Goal: Task Accomplishment & Management: Complete application form

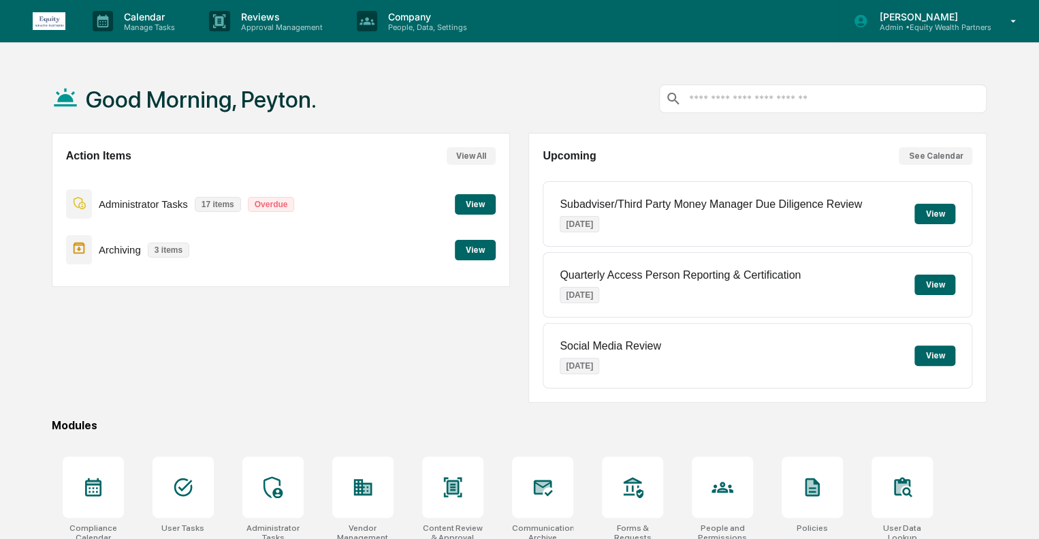
click at [987, 22] on p "Admin • Equity Wealth Partners" at bounding box center [929, 27] width 123 height 10
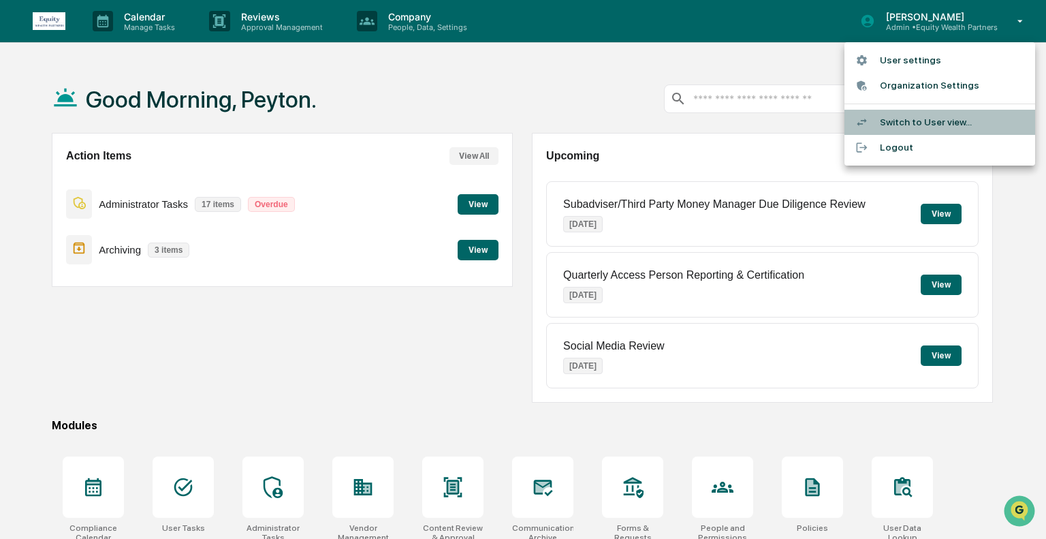
click at [912, 122] on li "Switch to User view..." at bounding box center [939, 122] width 191 height 25
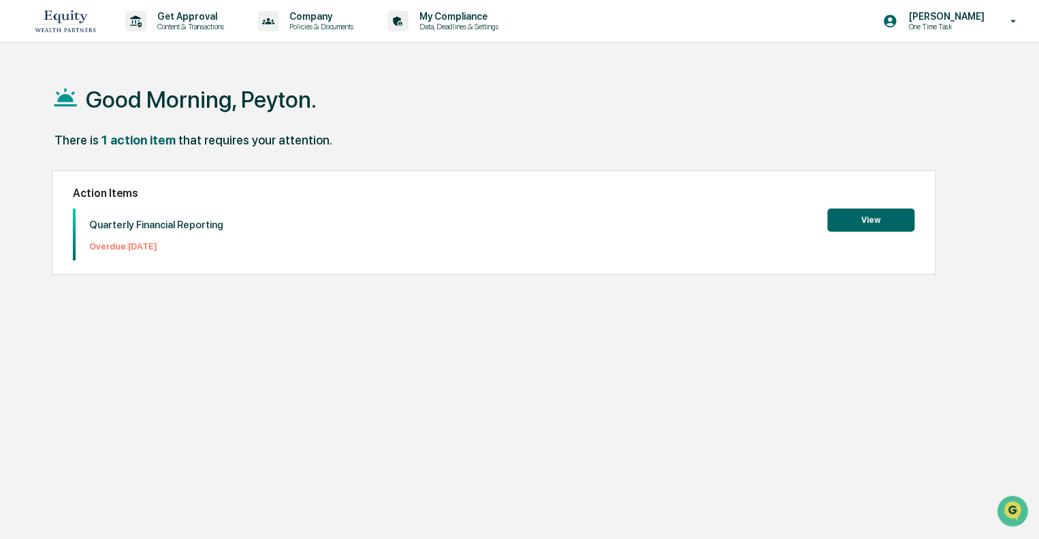
click at [876, 223] on button "View" at bounding box center [870, 219] width 87 height 23
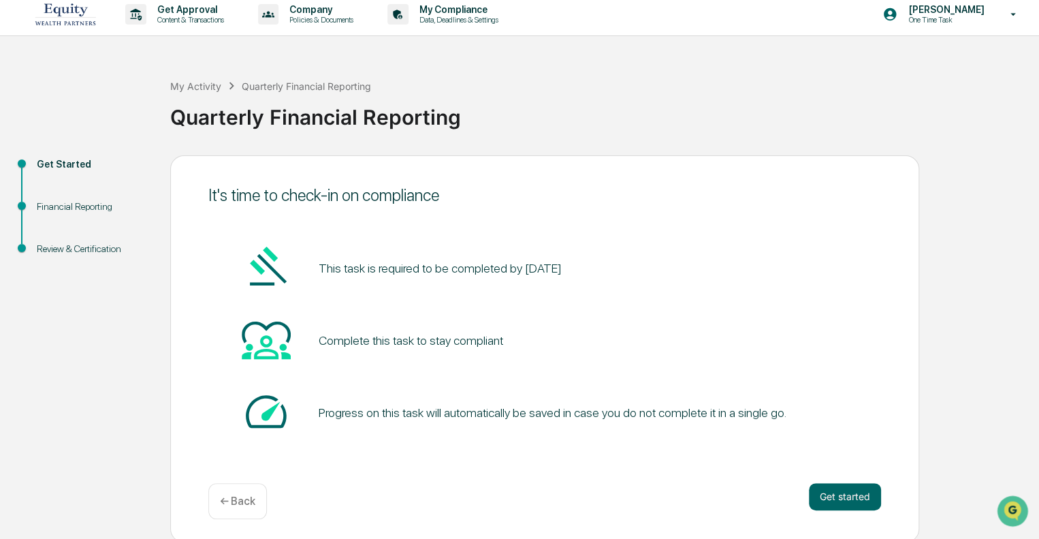
scroll to position [9, 0]
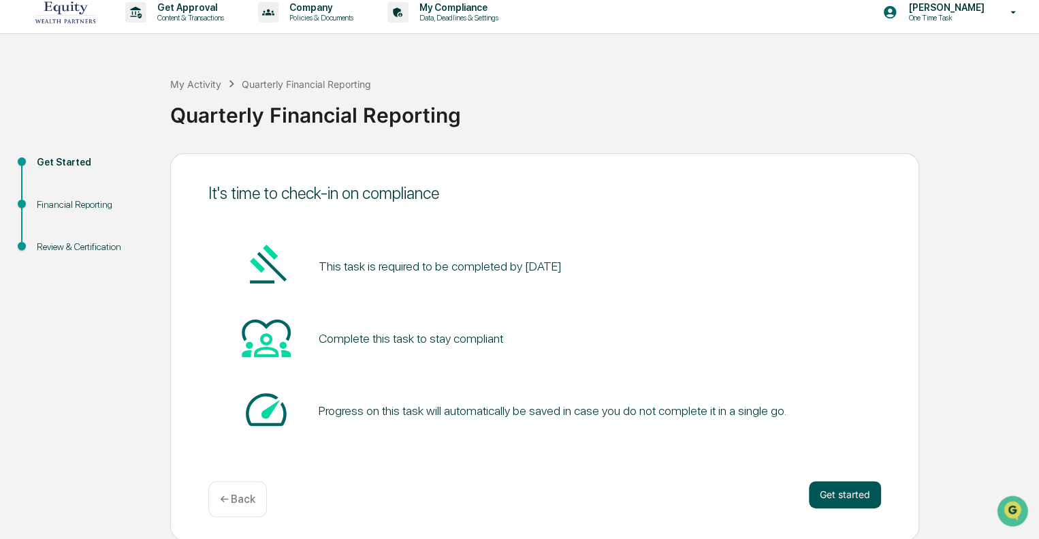
click at [820, 492] on button "Get started" at bounding box center [845, 494] width 72 height 27
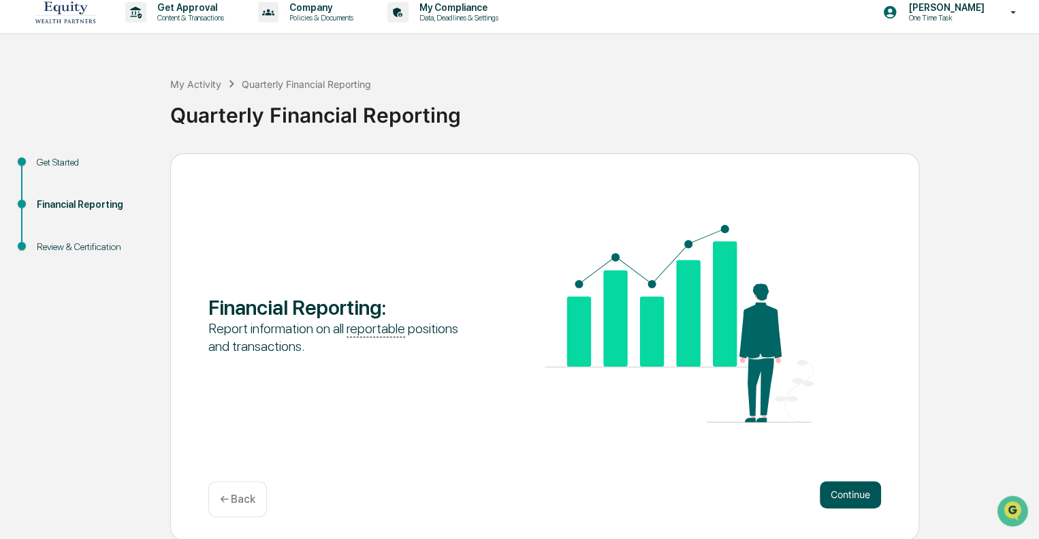
click at [848, 487] on button "Continue" at bounding box center [850, 494] width 61 height 27
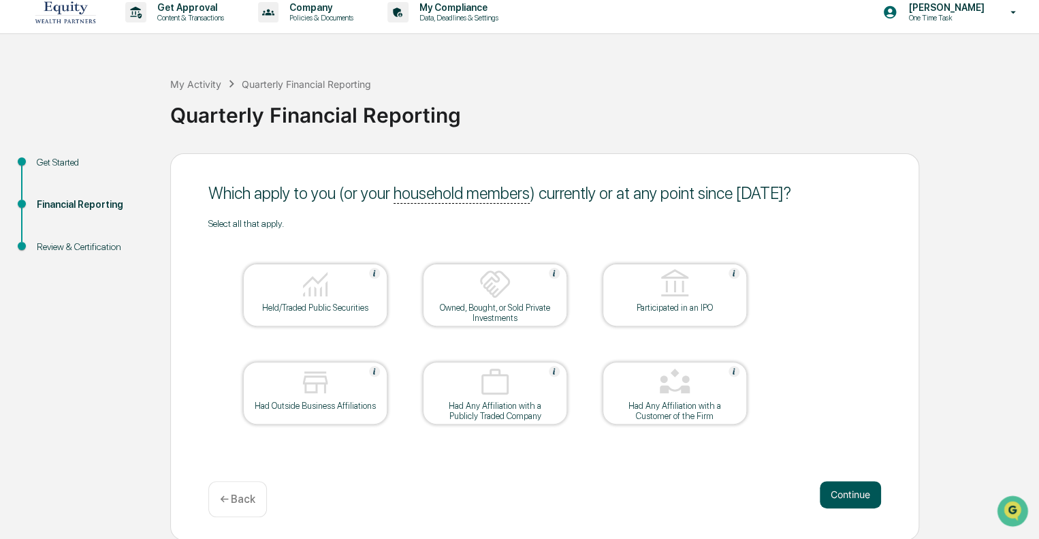
click at [846, 491] on button "Continue" at bounding box center [850, 494] width 61 height 27
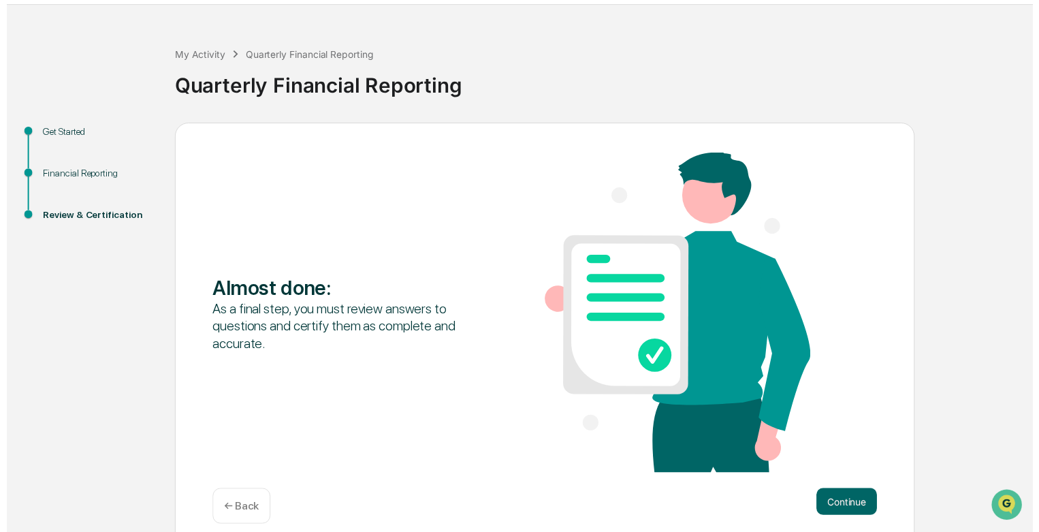
scroll to position [52, 0]
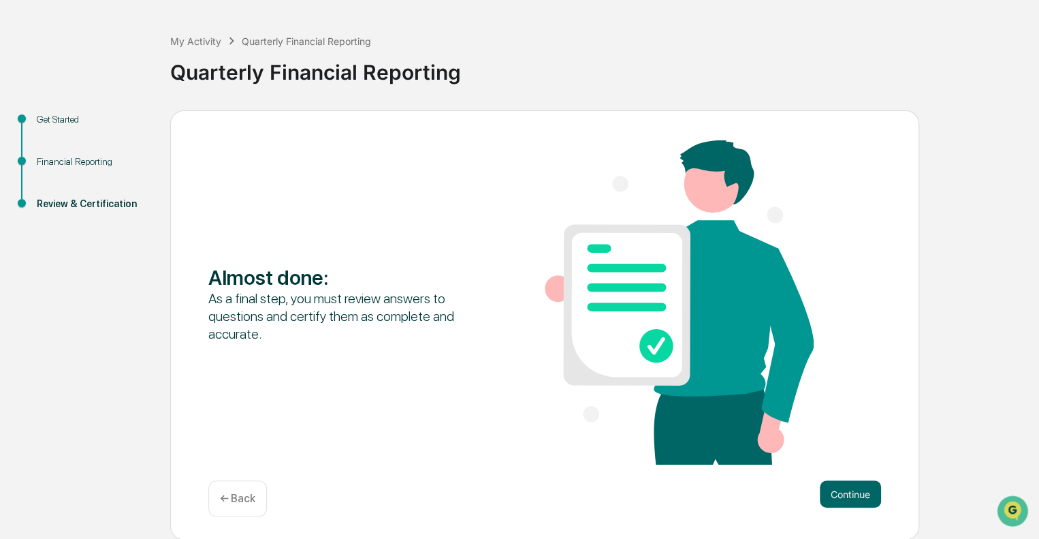
click at [245, 494] on p "← Back" at bounding box center [237, 498] width 35 height 13
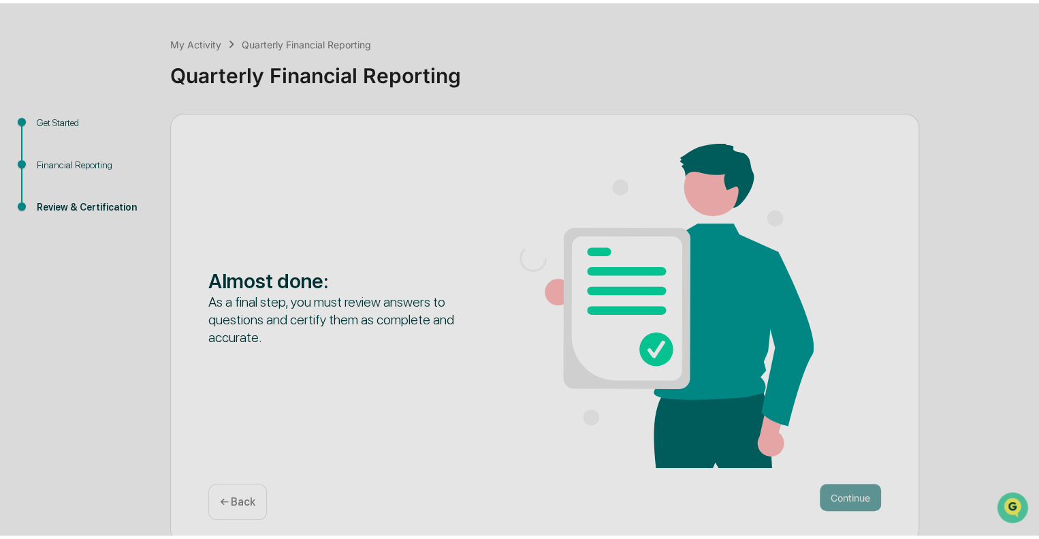
scroll to position [9, 0]
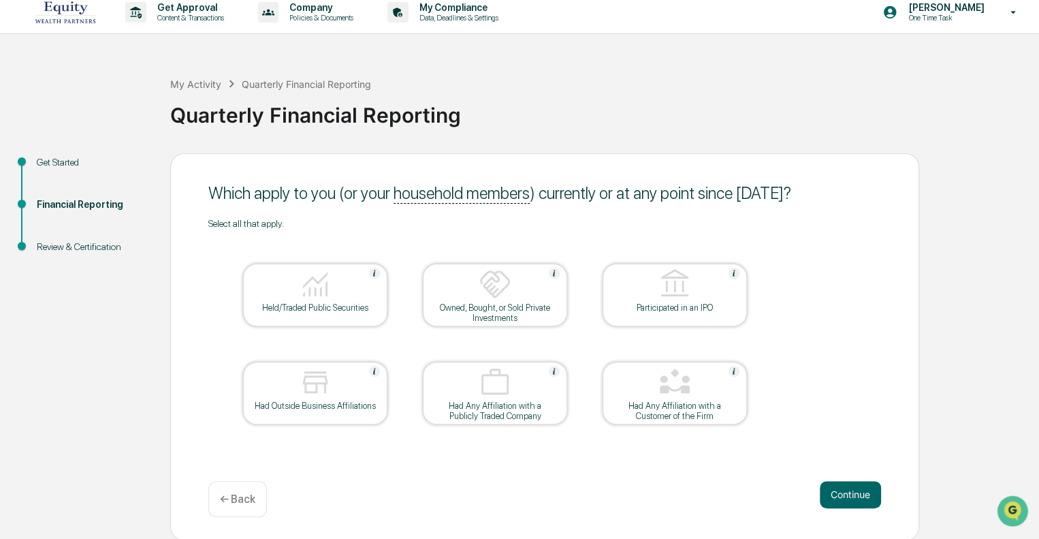
click at [486, 273] on img at bounding box center [495, 284] width 33 height 33
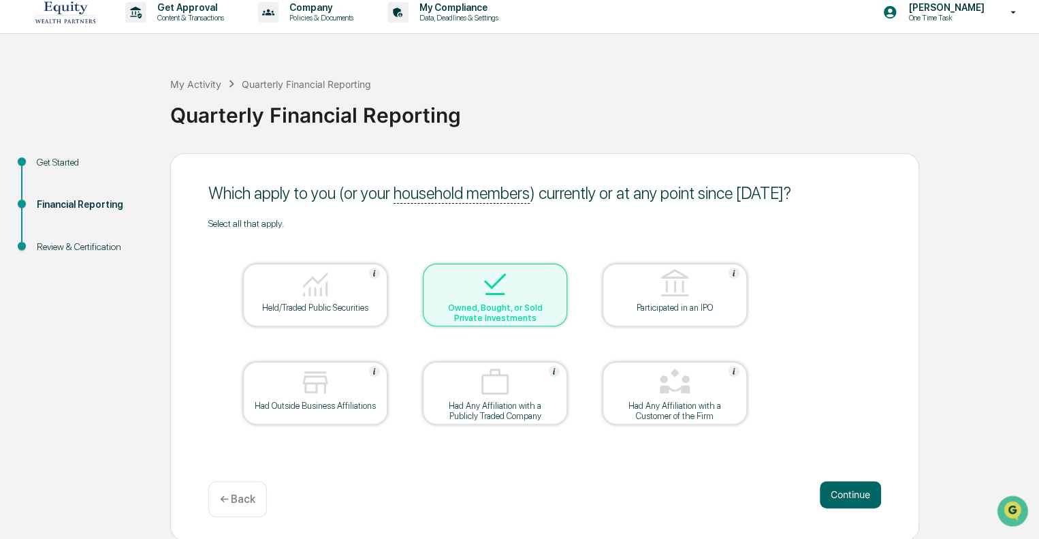
click at [340, 323] on div "Held/Traded Public Securities" at bounding box center [315, 294] width 144 height 63
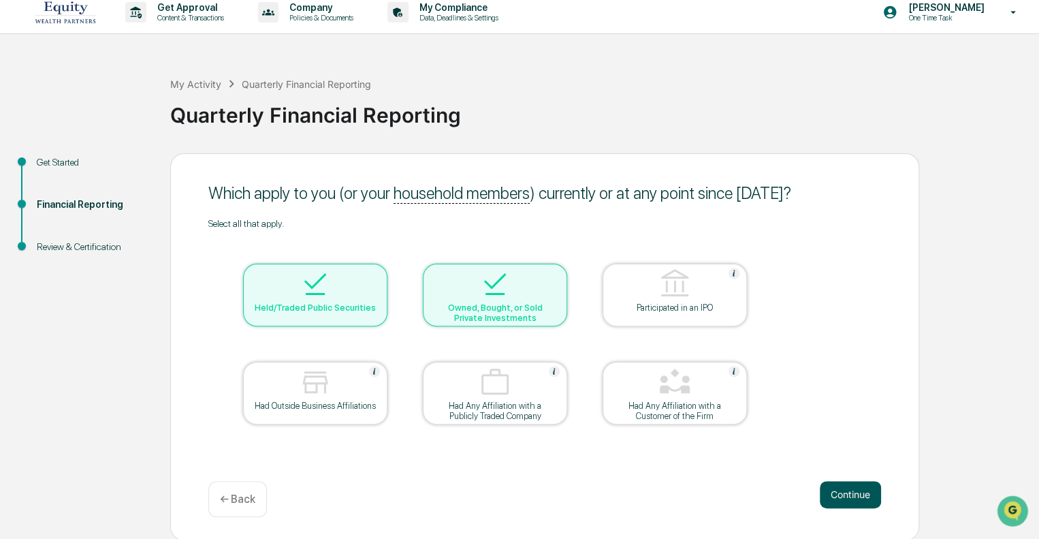
click at [836, 487] on button "Continue" at bounding box center [850, 494] width 61 height 27
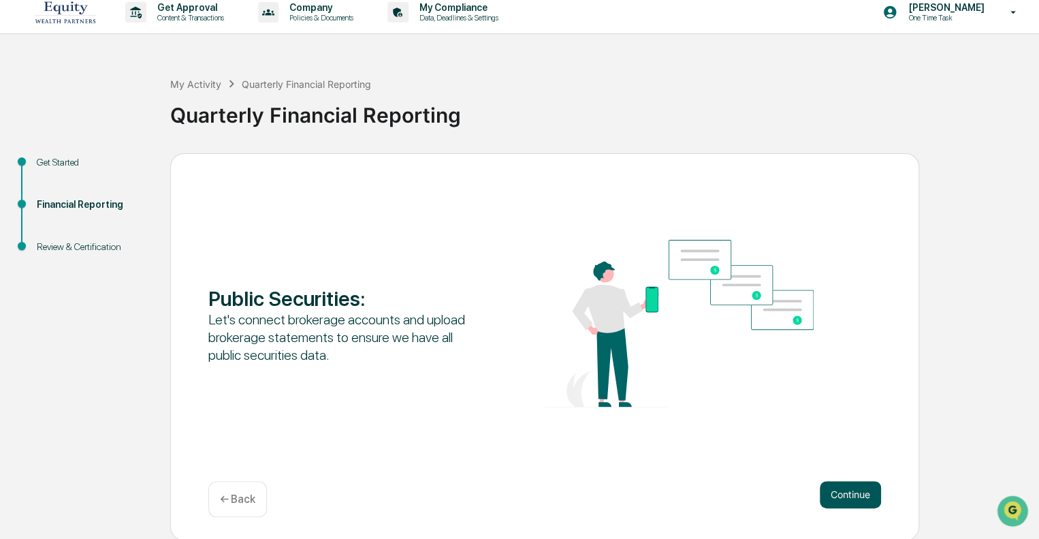
click at [866, 494] on button "Continue" at bounding box center [850, 494] width 61 height 27
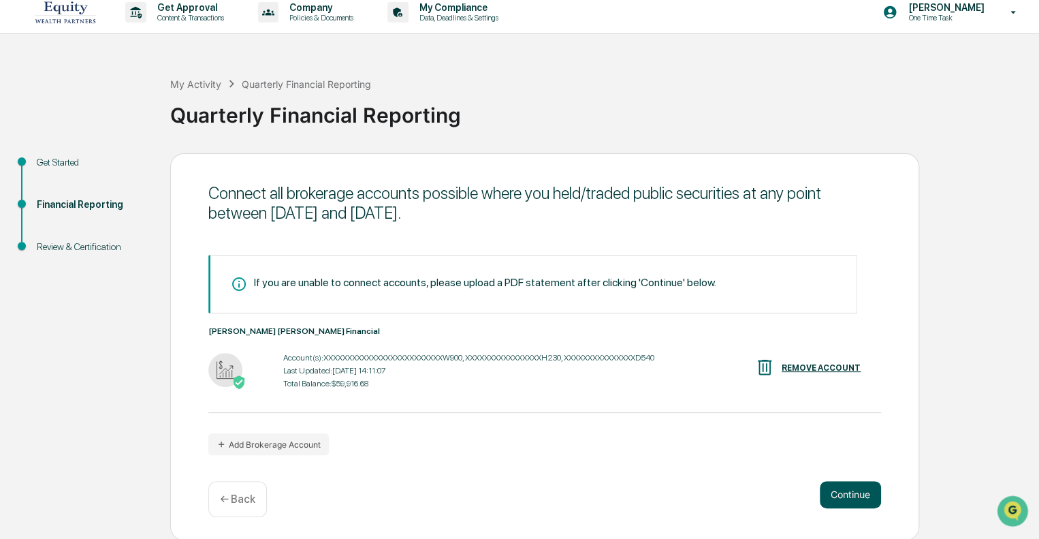
click at [844, 487] on button "Continue" at bounding box center [850, 494] width 61 height 27
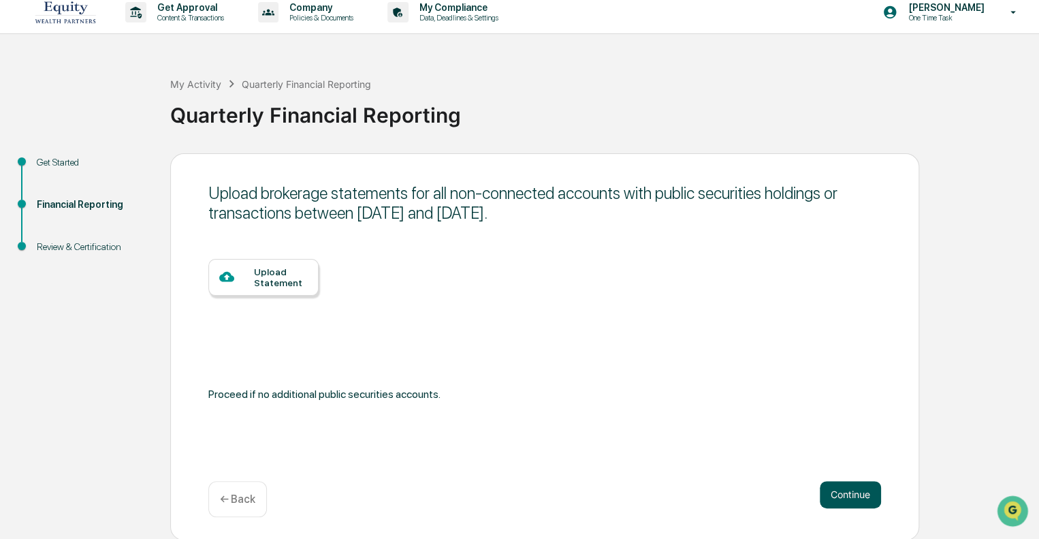
click at [850, 498] on button "Continue" at bounding box center [850, 494] width 61 height 27
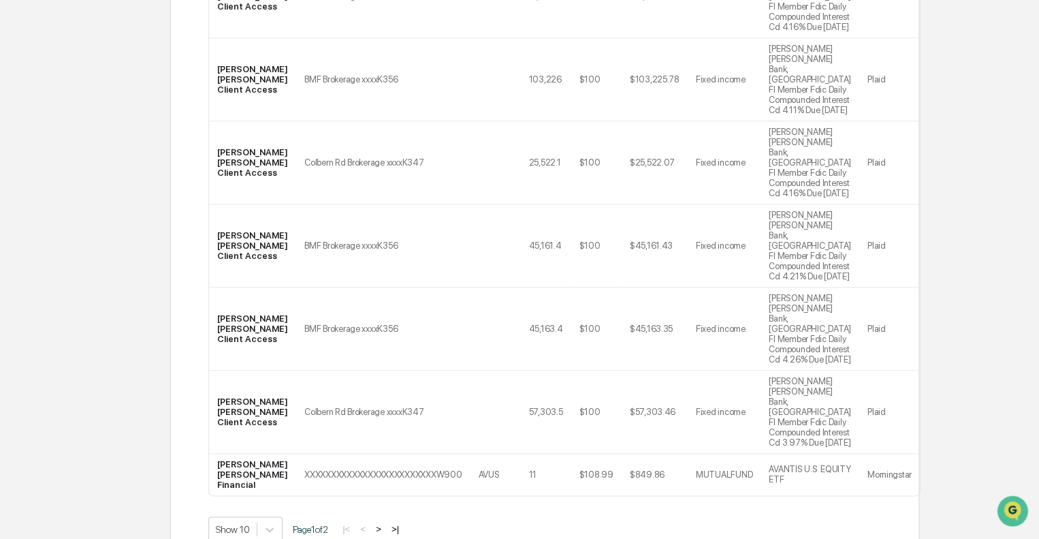
scroll to position [549, 0]
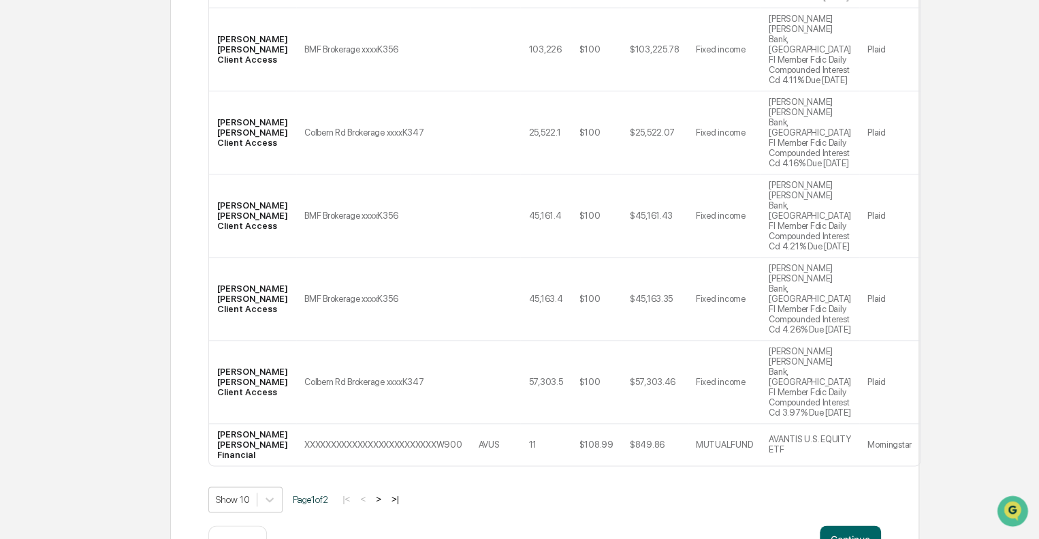
click at [385, 493] on button ">" at bounding box center [379, 499] width 14 height 12
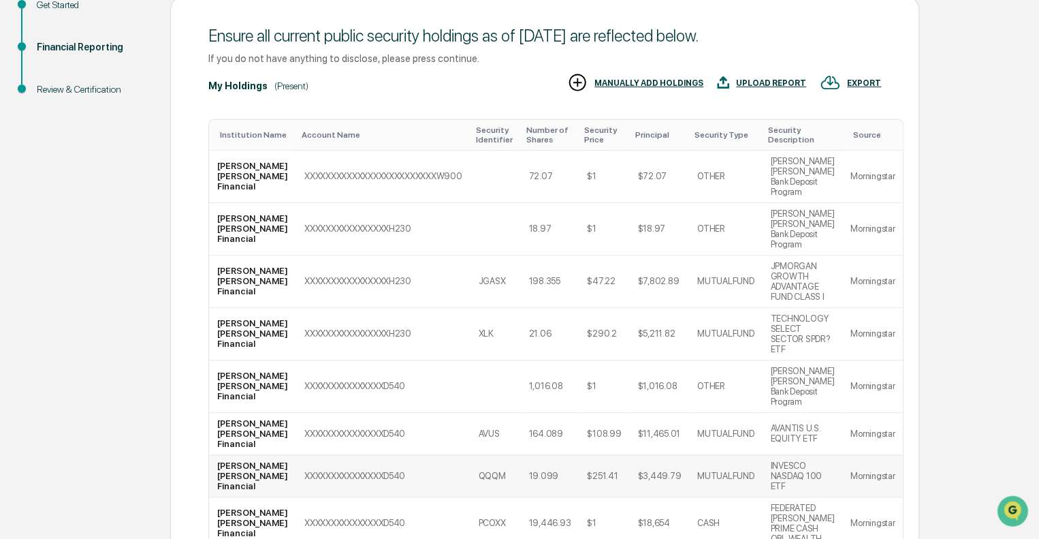
scroll to position [204, 0]
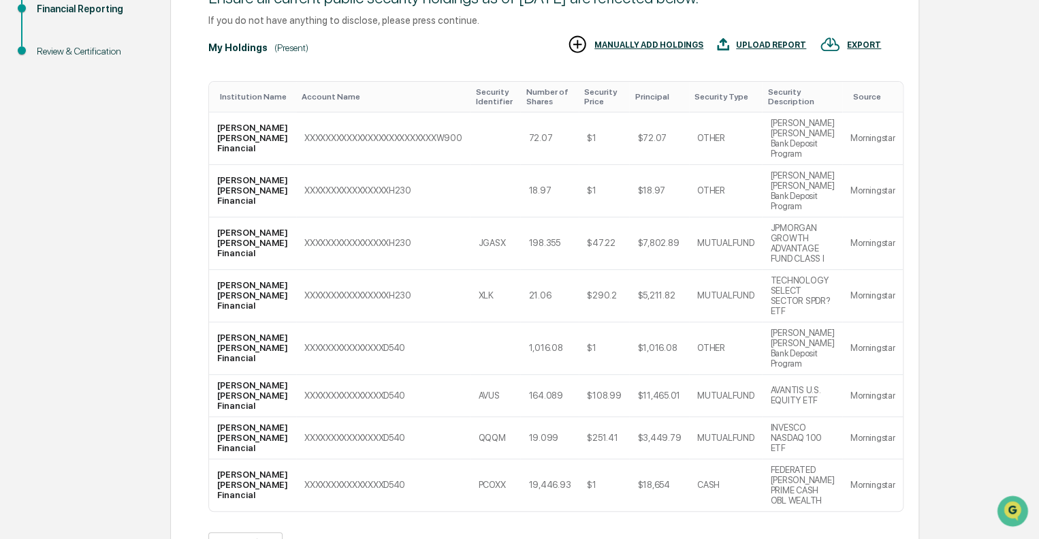
click at [371, 538] on button "<" at bounding box center [364, 545] width 14 height 12
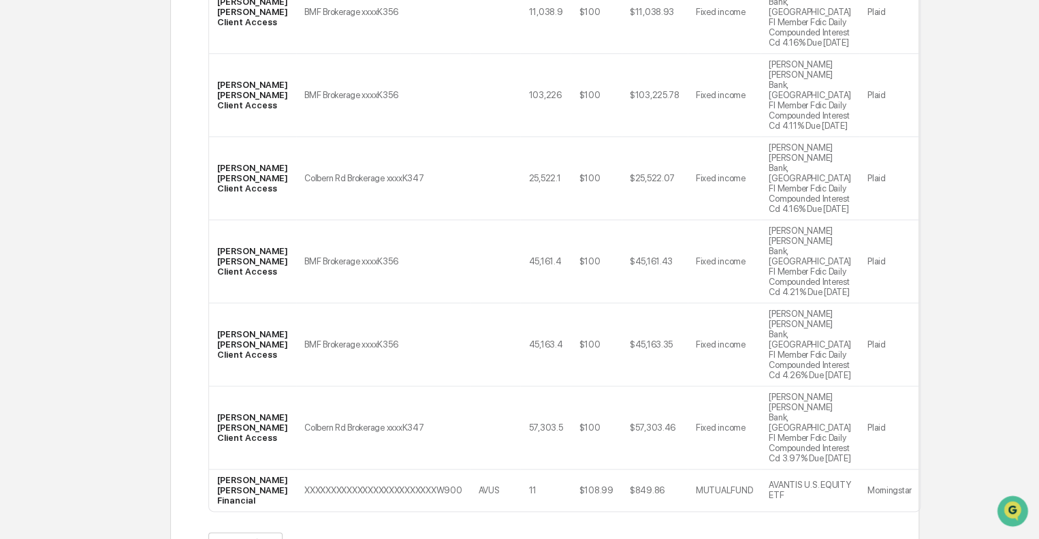
scroll to position [545, 0]
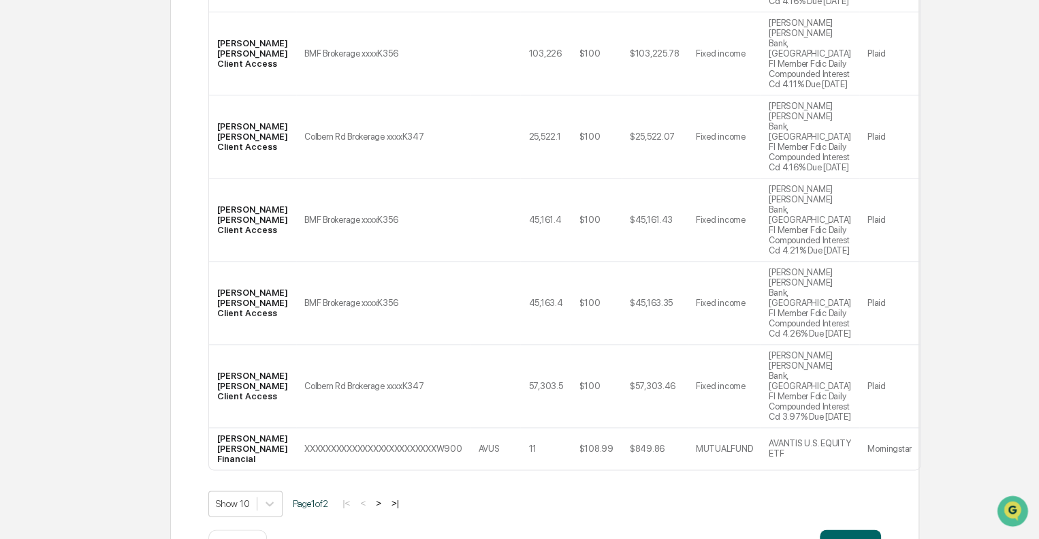
click at [382, 497] on button ">" at bounding box center [379, 503] width 14 height 12
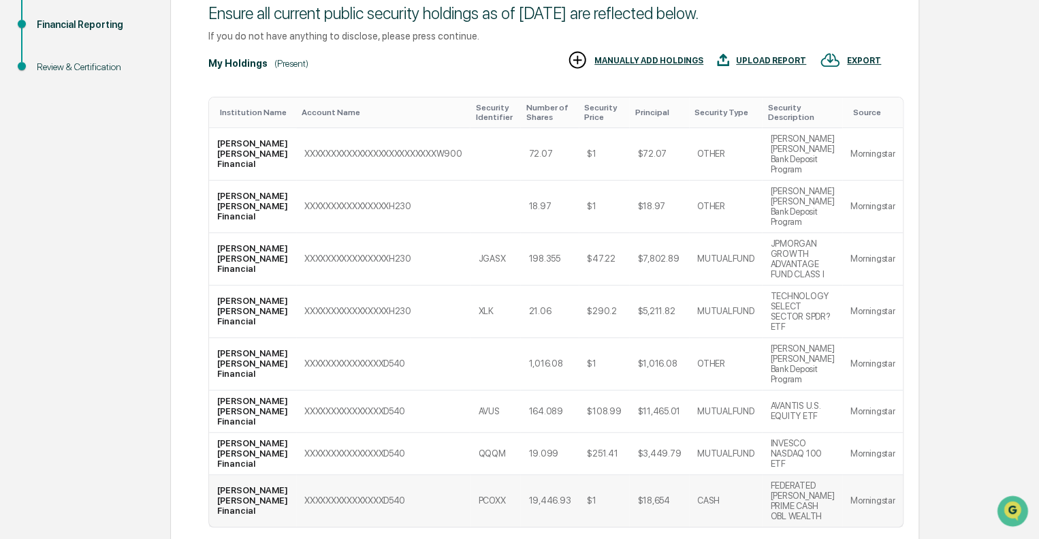
scroll to position [257, 0]
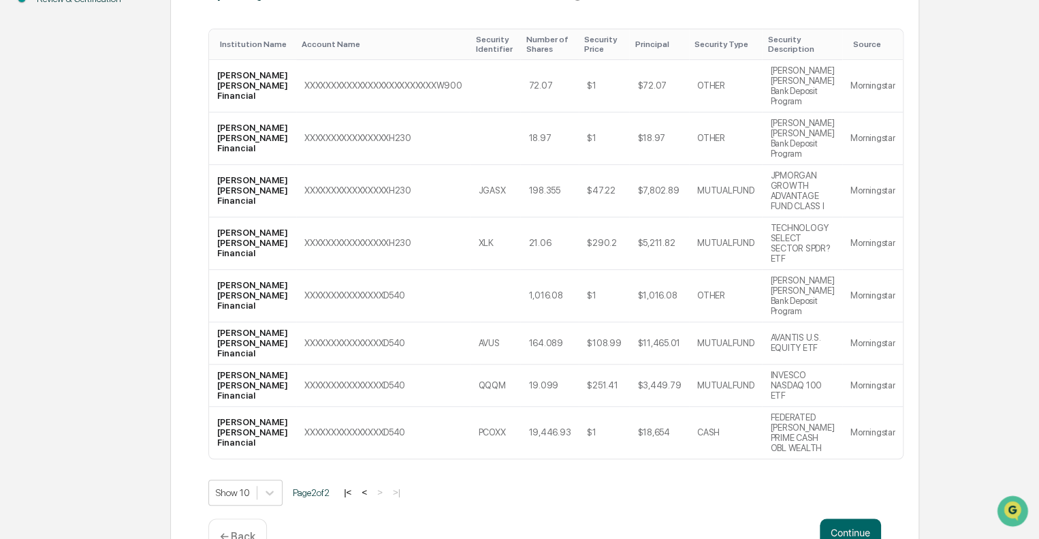
click at [366, 486] on button "<" at bounding box center [364, 492] width 14 height 12
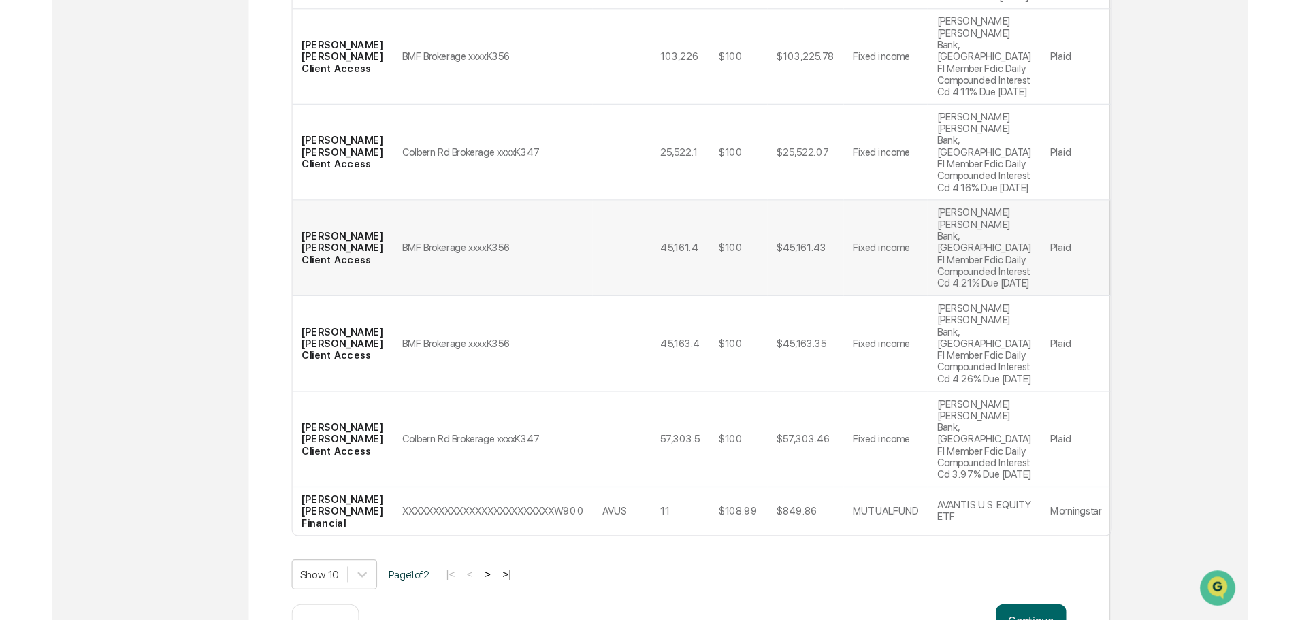
scroll to position [462, 0]
